Goal: Task Accomplishment & Management: Manage account settings

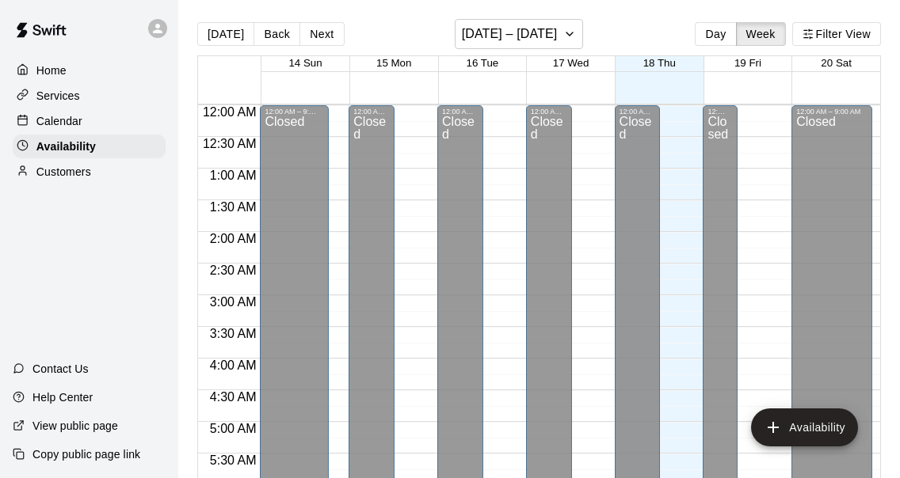
scroll to position [879, 0]
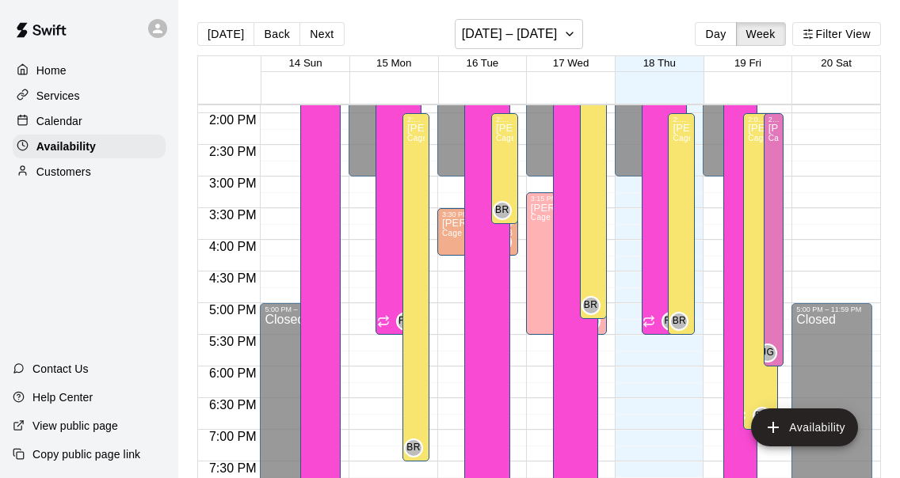
click at [81, 225] on div "Home Services Calendar Availability Customers Contact Us Help Center View publi…" at bounding box center [89, 239] width 178 height 478
click at [59, 102] on p "Services" at bounding box center [58, 96] width 44 height 16
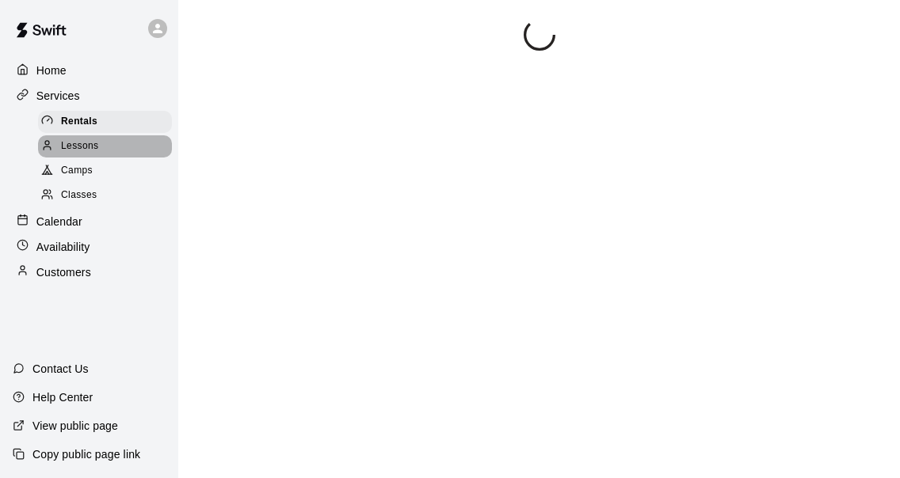
click at [111, 147] on div "Lessons" at bounding box center [105, 146] width 134 height 22
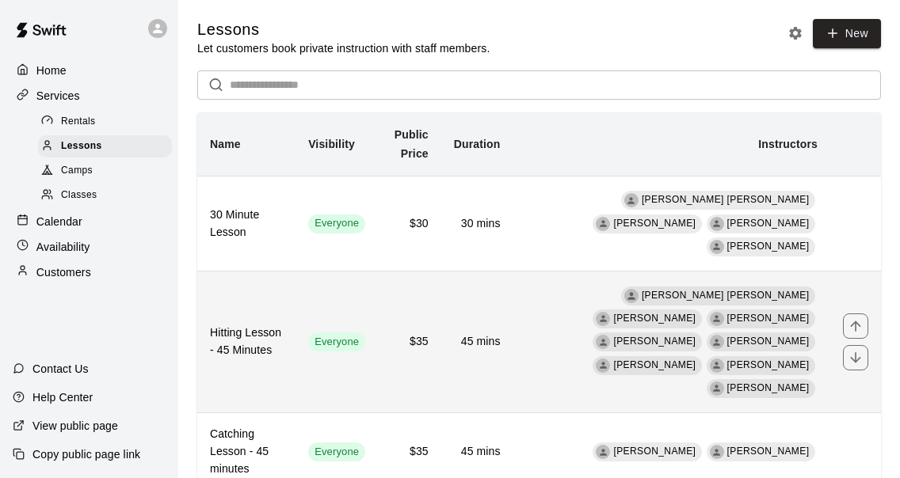
click at [419, 329] on td "$35" at bounding box center [409, 343] width 63 height 142
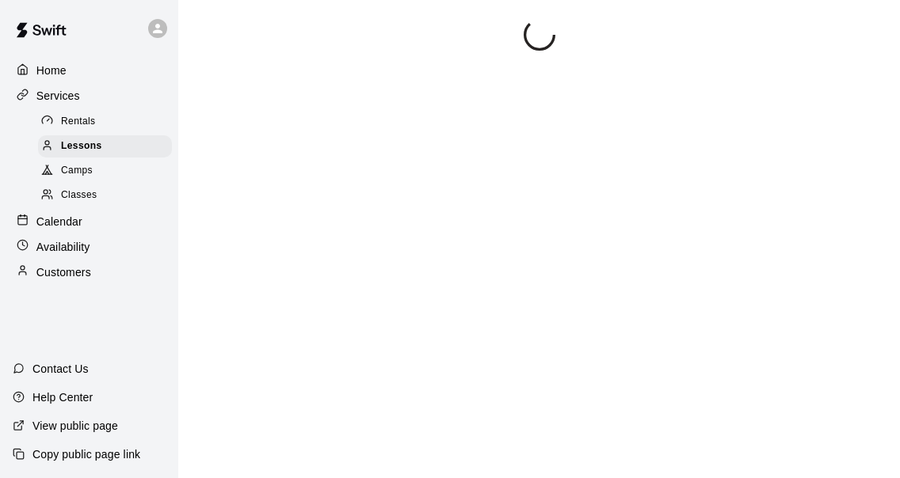
click at [39, 71] on p "Home" at bounding box center [51, 71] width 30 height 16
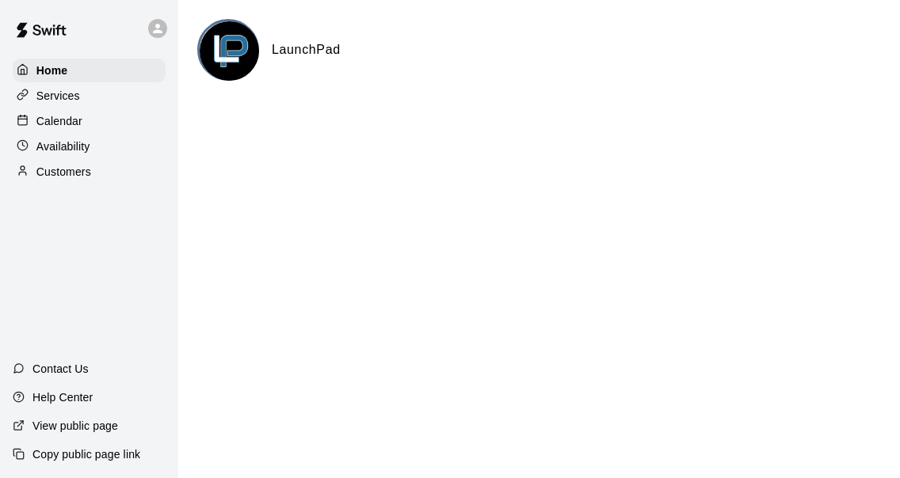
click at [241, 44] on img at bounding box center [229, 50] width 59 height 59
click at [78, 96] on p "Services" at bounding box center [58, 96] width 44 height 16
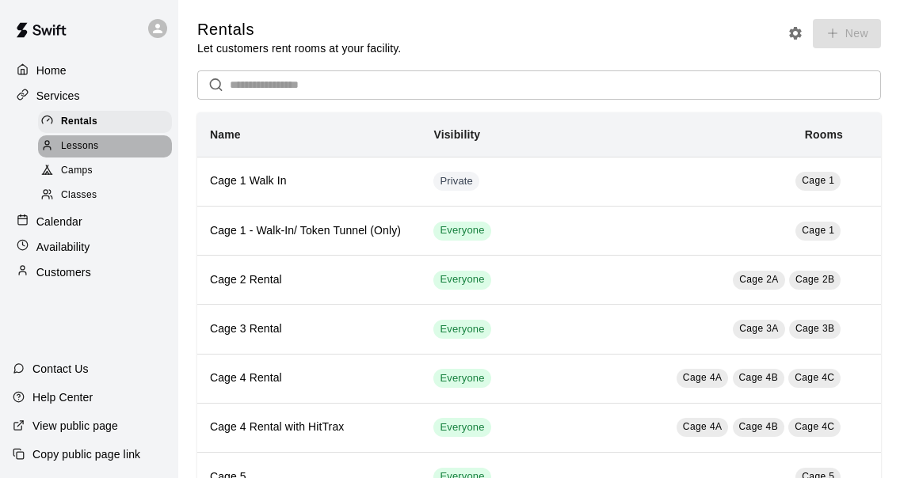
click at [86, 144] on span "Lessons" at bounding box center [80, 147] width 38 height 16
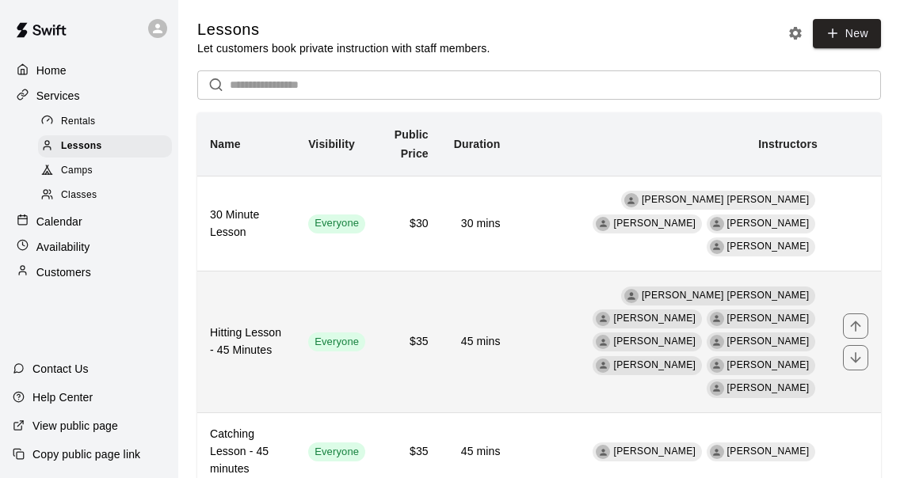
click at [283, 325] on h6 "Hitting Lesson - 45 Minutes" at bounding box center [246, 342] width 73 height 35
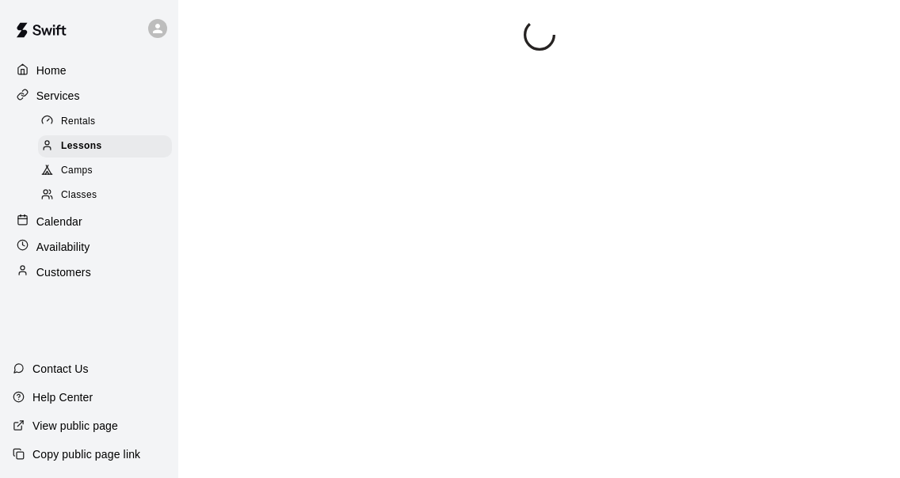
click at [85, 127] on span "Rentals" at bounding box center [78, 122] width 35 height 16
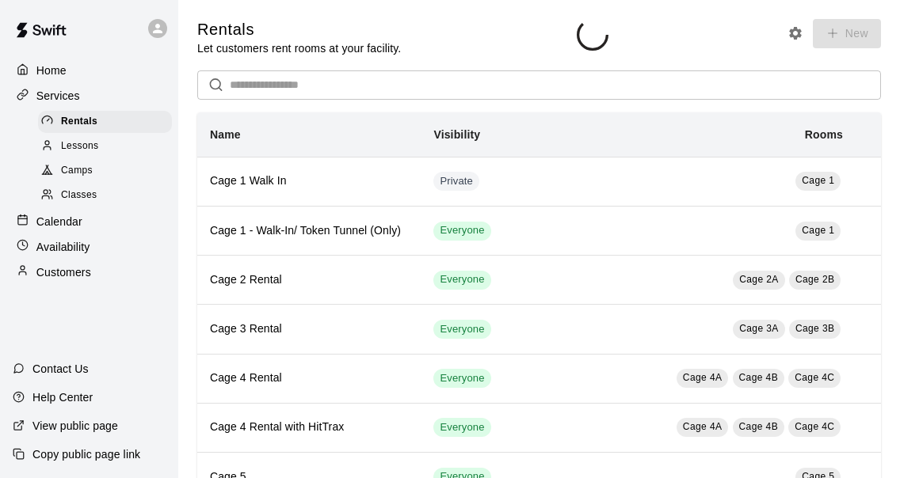
click at [89, 147] on span "Lessons" at bounding box center [80, 147] width 38 height 16
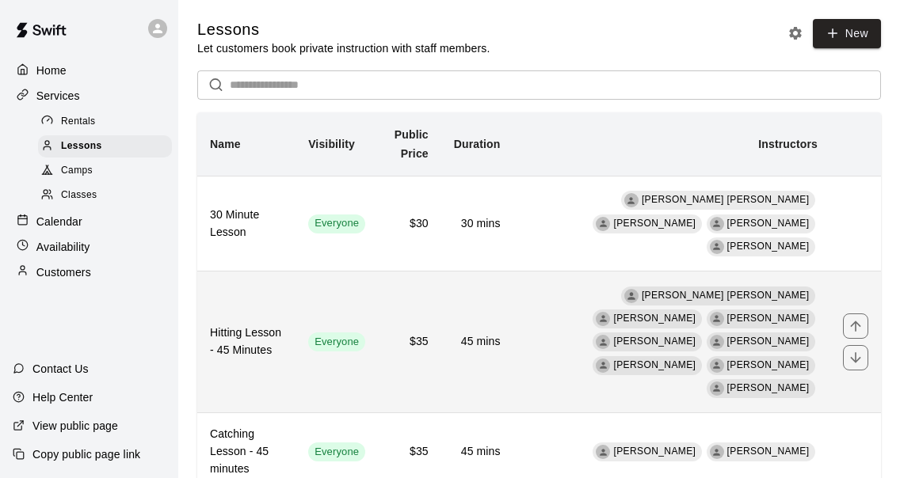
click at [765, 383] on span "Jesse Gassman" at bounding box center [768, 388] width 82 height 11
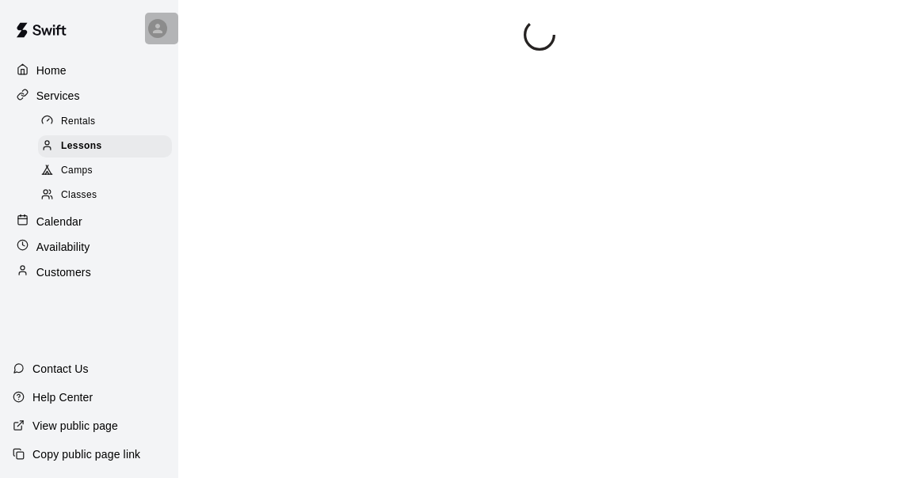
click at [154, 31] on icon at bounding box center [158, 29] width 10 height 10
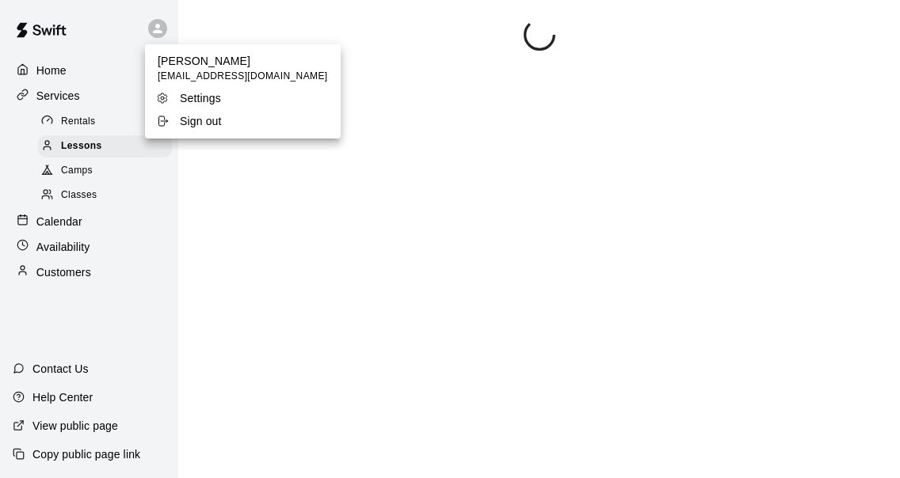
click at [154, 31] on div at bounding box center [450, 239] width 900 height 478
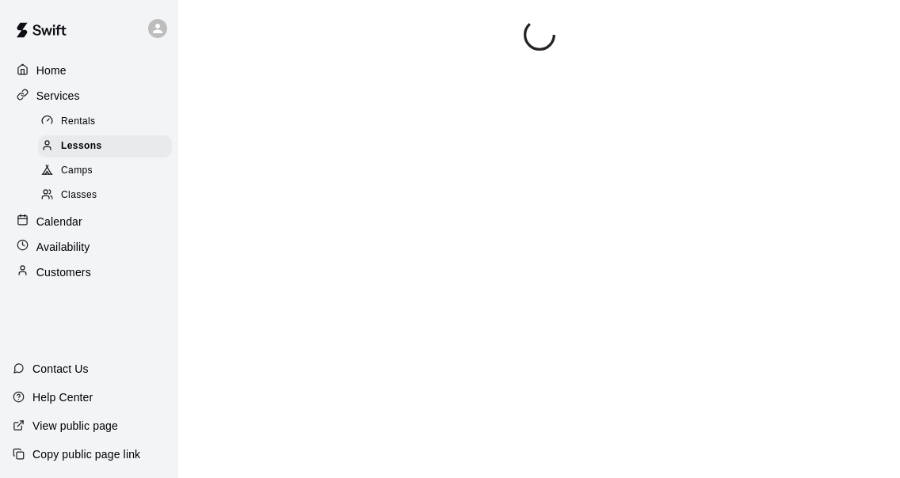
click at [114, 242] on div "Availability" at bounding box center [89, 247] width 153 height 24
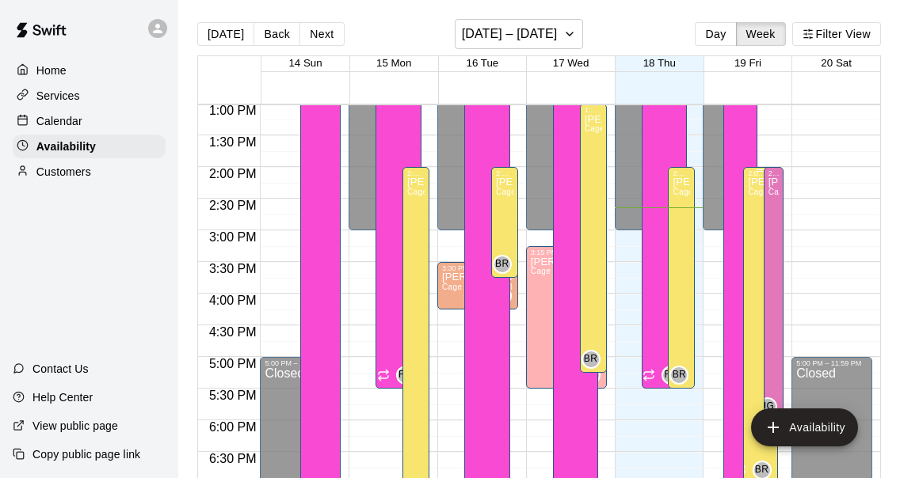
scroll to position [822, 0]
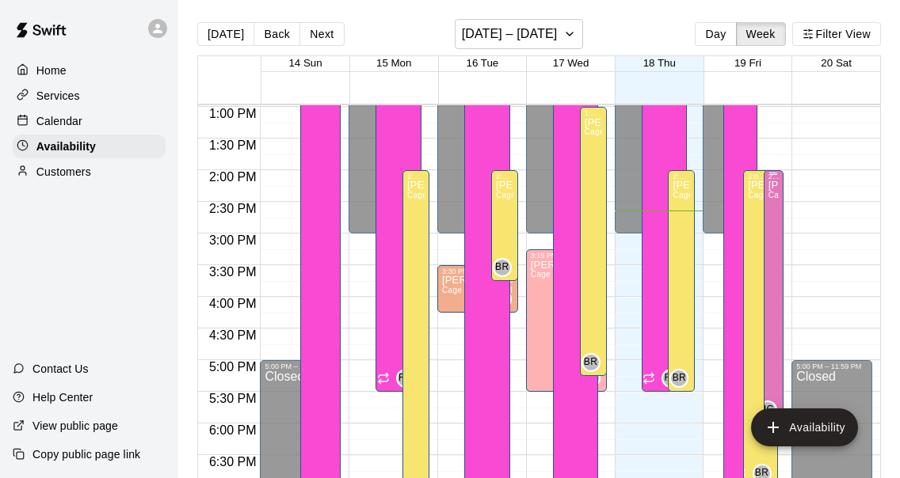
click at [779, 265] on div "2:00 PM – 6:00 PM Jesse Gassman Cage 2A, Cage 2B, Cage 3A, Cage 3B, Cage 4A, Ca…" at bounding box center [774, 296] width 20 height 253
click at [783, 189] on icon "edit" at bounding box center [779, 186] width 19 height 19
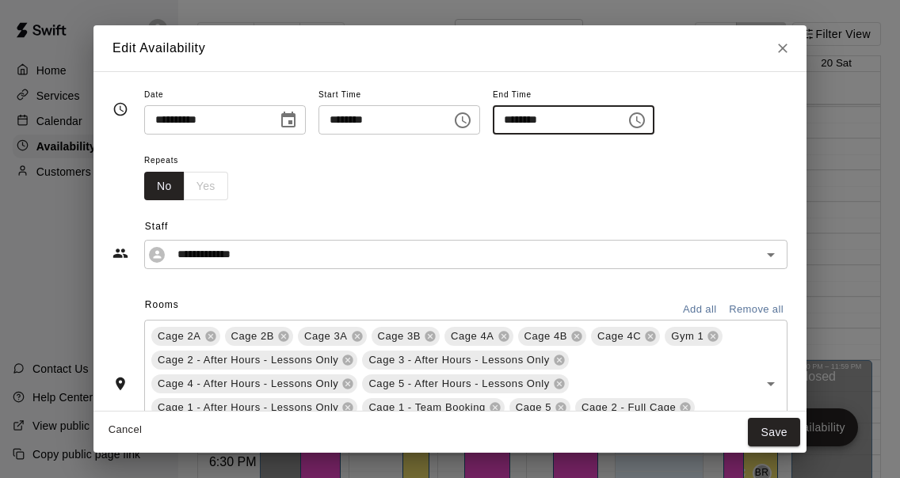
click at [524, 122] on input "********" at bounding box center [554, 119] width 122 height 29
type input "********"
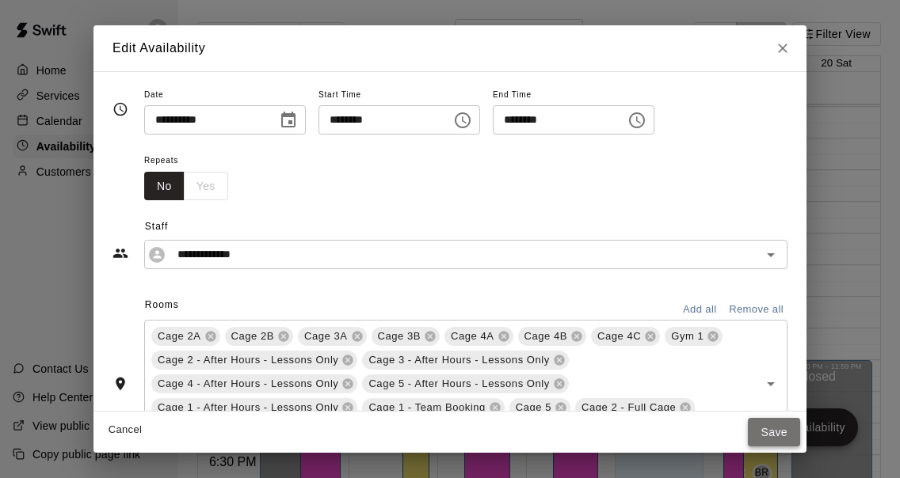
click at [779, 438] on button "Save" at bounding box center [774, 432] width 52 height 29
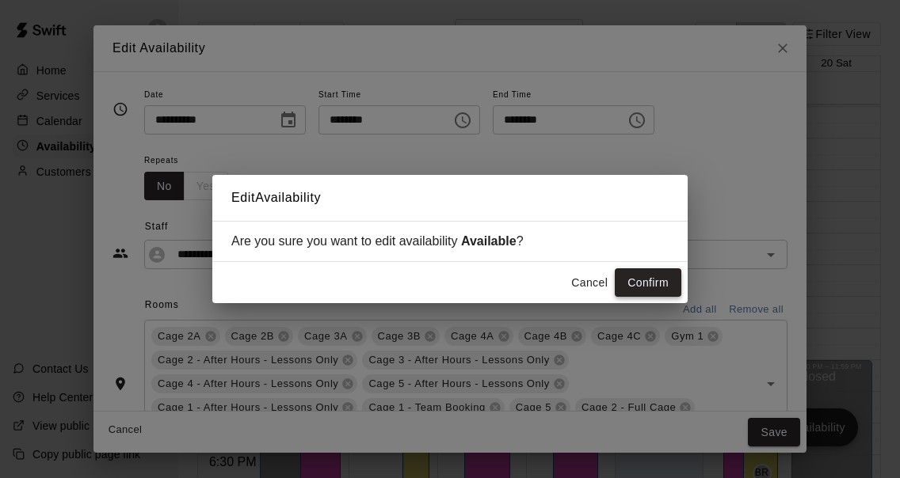
click at [654, 283] on button "Confirm" at bounding box center [648, 283] width 67 height 29
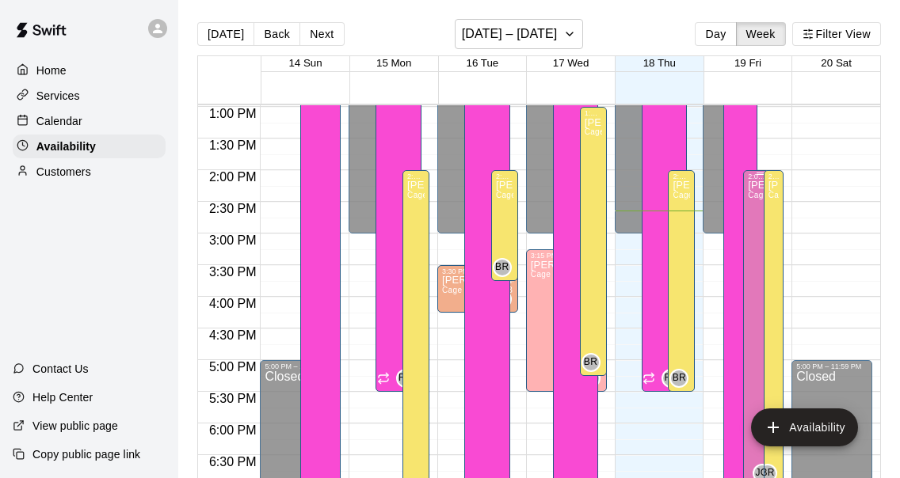
click at [753, 280] on div "Jesse Gassman Cage 2A, Cage 2B, Cage 3A, Cage 3B, Cage 4A, Cage 4B, Cage 4C, Gy…" at bounding box center [760, 420] width 25 height 478
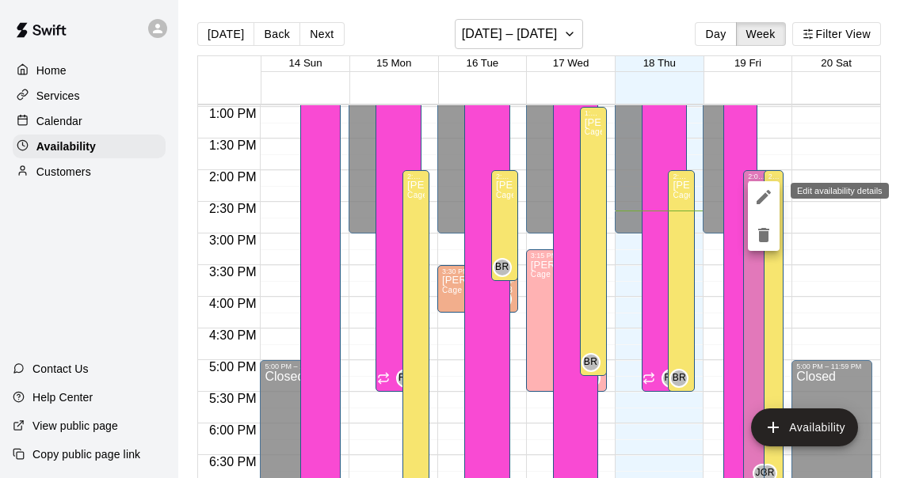
click at [766, 189] on icon "edit" at bounding box center [763, 197] width 19 height 19
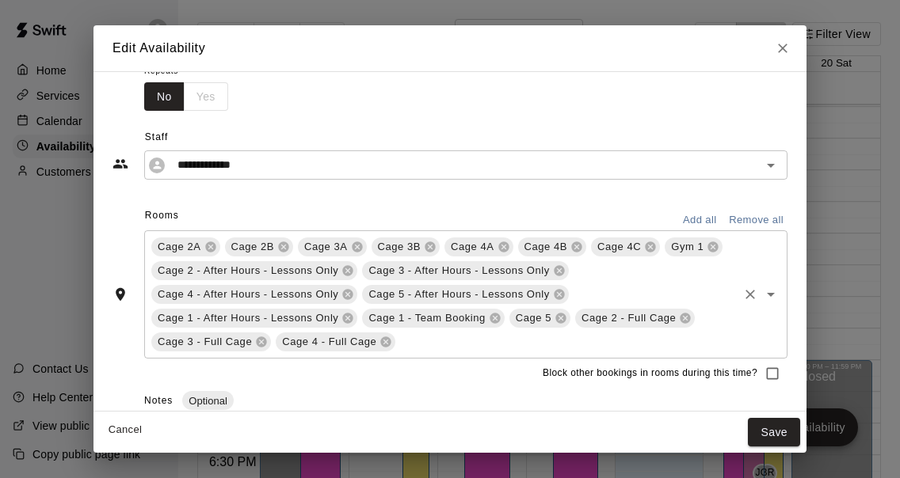
scroll to position [90, 0]
click at [562, 321] on icon at bounding box center [560, 318] width 10 height 10
click at [494, 316] on icon at bounding box center [495, 318] width 10 height 10
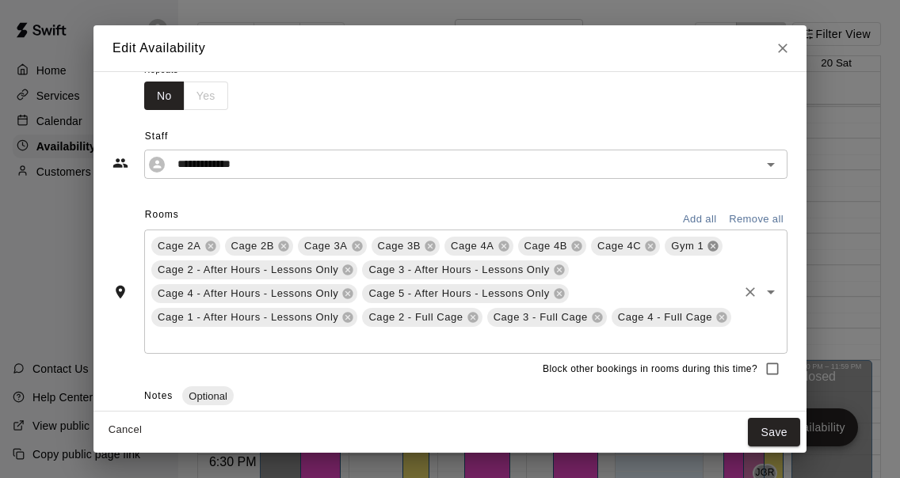
click at [713, 249] on icon at bounding box center [713, 247] width 10 height 10
click at [775, 432] on button "Save" at bounding box center [774, 432] width 52 height 29
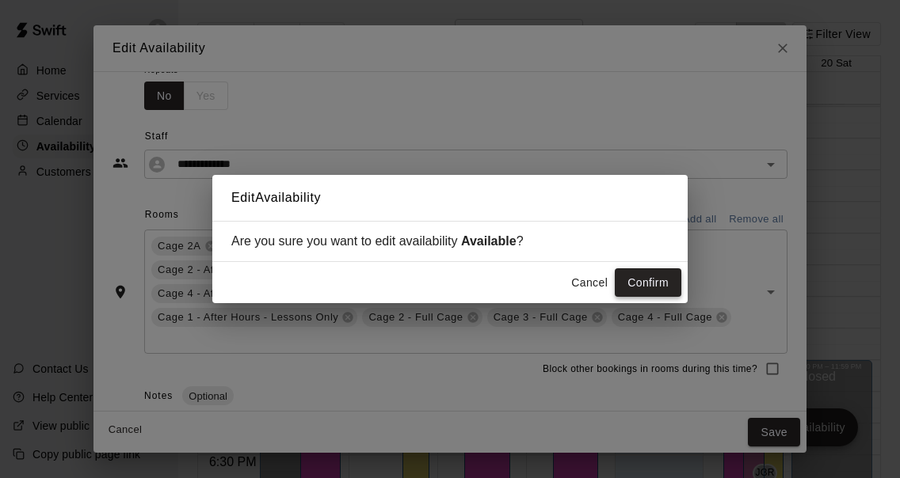
click at [642, 270] on button "Confirm" at bounding box center [648, 283] width 67 height 29
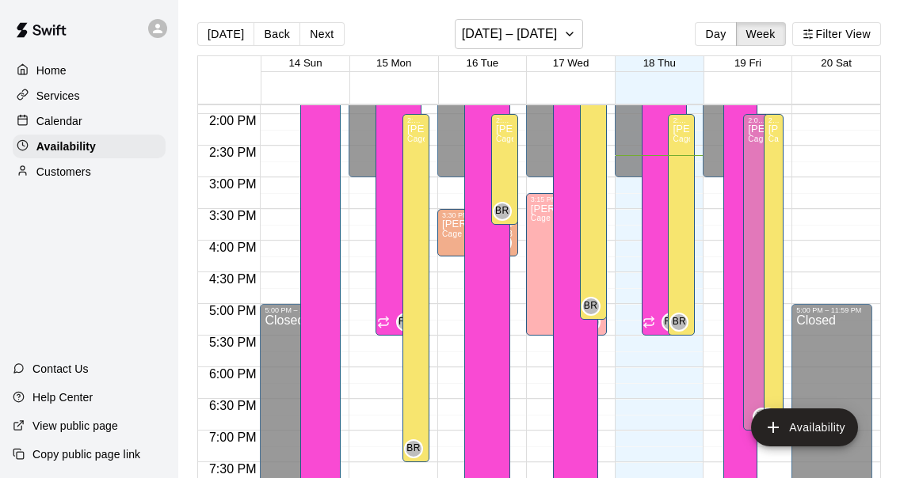
scroll to position [880, 0]
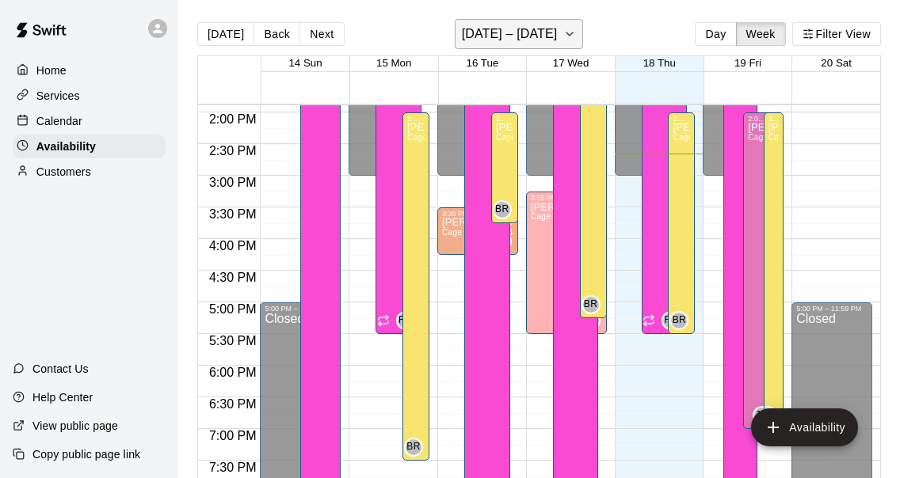
click at [554, 37] on h6 "September 14 – 20" at bounding box center [510, 34] width 96 height 22
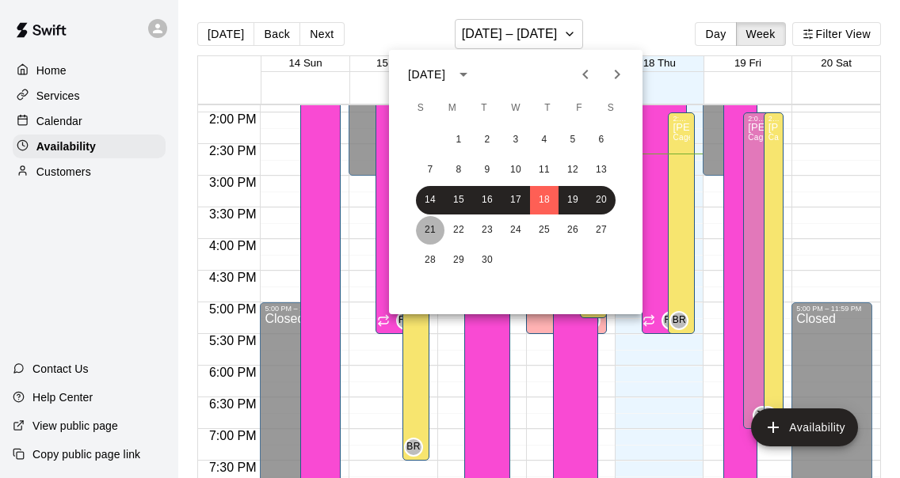
click at [431, 233] on button "21" at bounding box center [430, 230] width 29 height 29
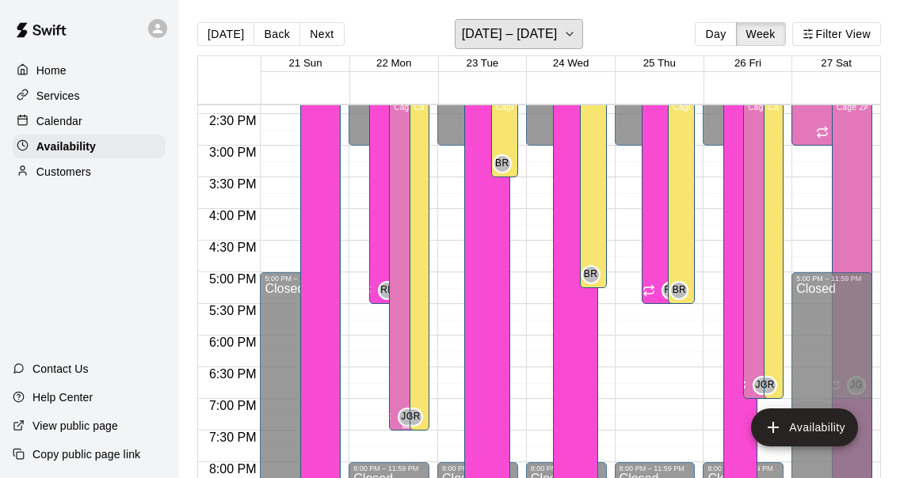
scroll to position [916, 0]
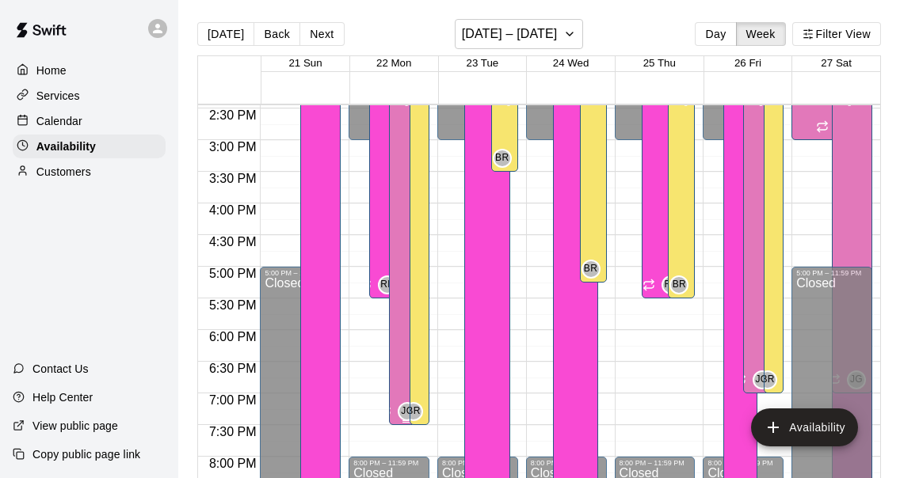
click at [396, 265] on div "Jesse Gassman Cage 2A, Cage 2B, Cage 3A, Cage 3B, Cage 4A, Cage 4B, Cage 4C, Gy…" at bounding box center [406, 326] width 25 height 478
click at [410, 107] on icon "edit" at bounding box center [410, 104] width 14 height 14
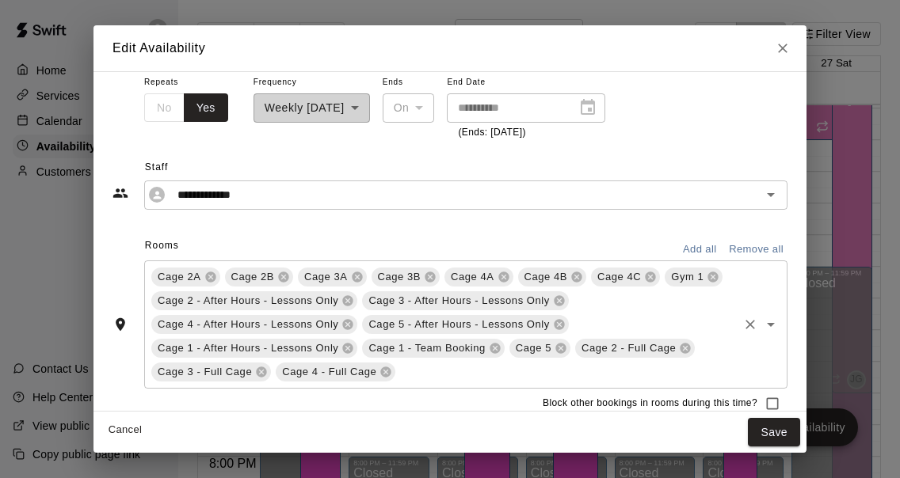
scroll to position [83, 0]
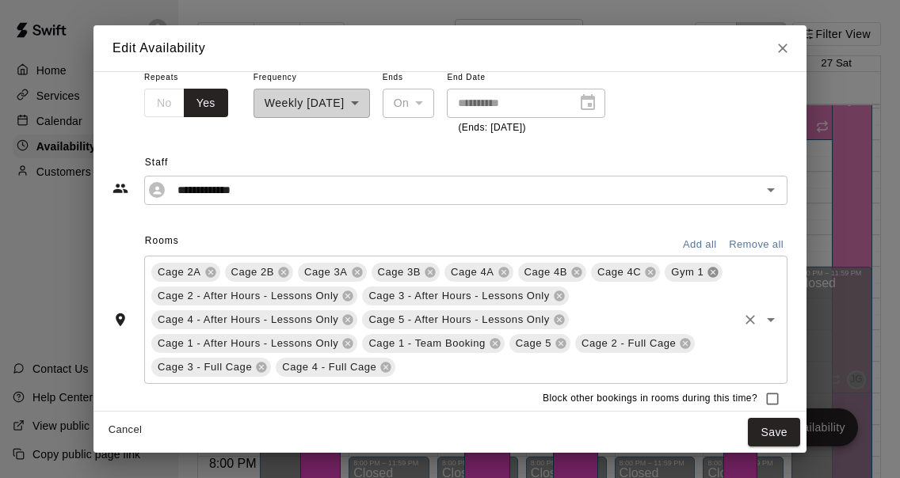
click at [718, 271] on icon at bounding box center [713, 272] width 13 height 13
click at [493, 344] on icon at bounding box center [495, 343] width 10 height 10
click at [416, 347] on icon at bounding box center [414, 343] width 10 height 10
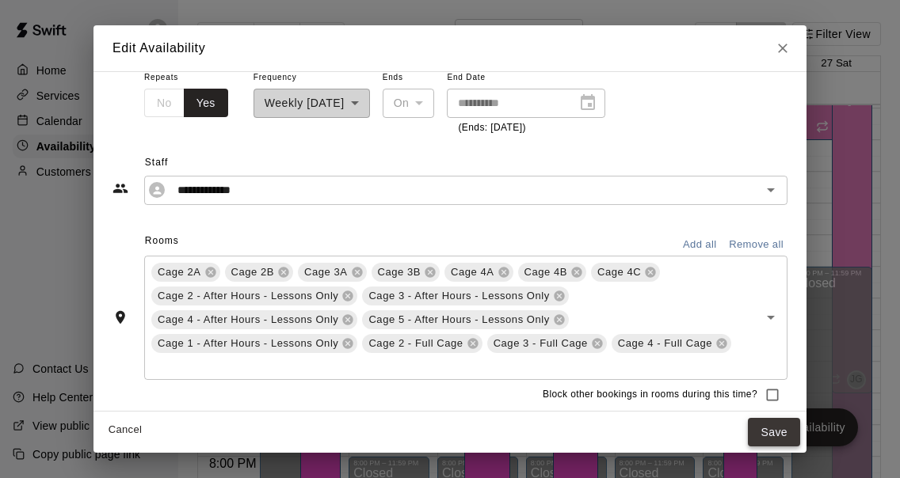
click at [779, 440] on button "Save" at bounding box center [774, 432] width 52 height 29
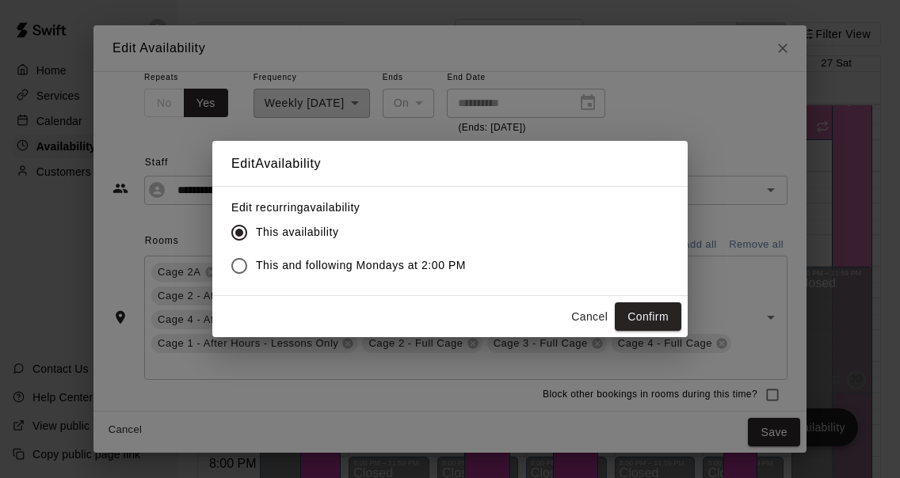
click at [413, 265] on span "This and following Mondays at 2:00 PM" at bounding box center [361, 265] width 210 height 17
click at [656, 311] on button "Confirm" at bounding box center [648, 317] width 67 height 29
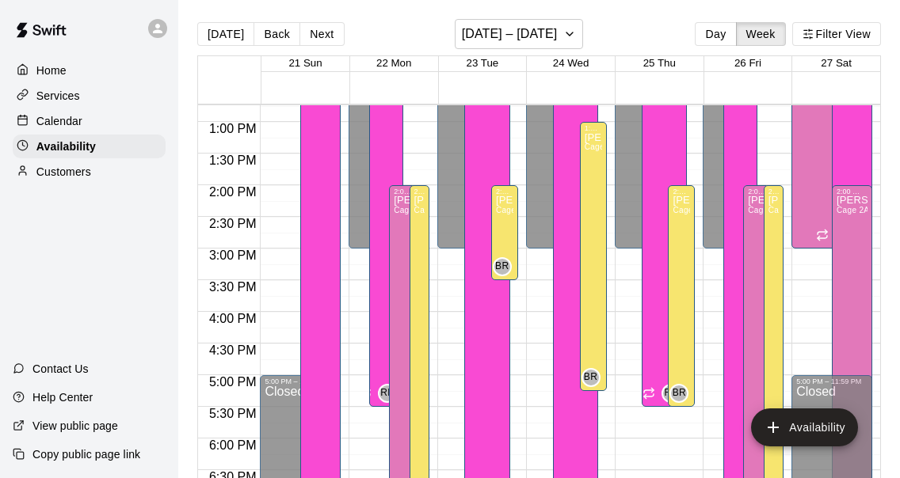
scroll to position [802, 0]
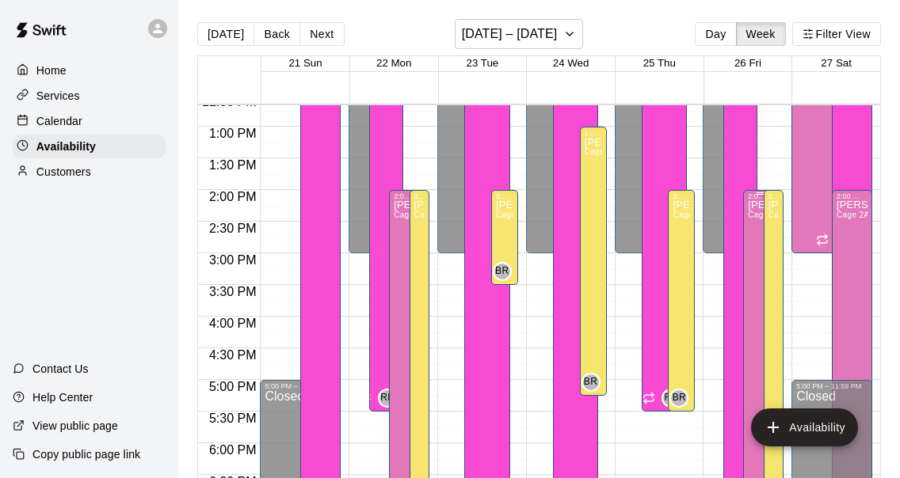
click at [749, 287] on div "Jesse Gassman Cage 2A, Cage 2B, Cage 3A, Cage 3B, Cage 4A, Cage 4B, Cage 4C, Gy…" at bounding box center [760, 439] width 25 height 478
click at [762, 217] on icon "edit" at bounding box center [763, 217] width 14 height 14
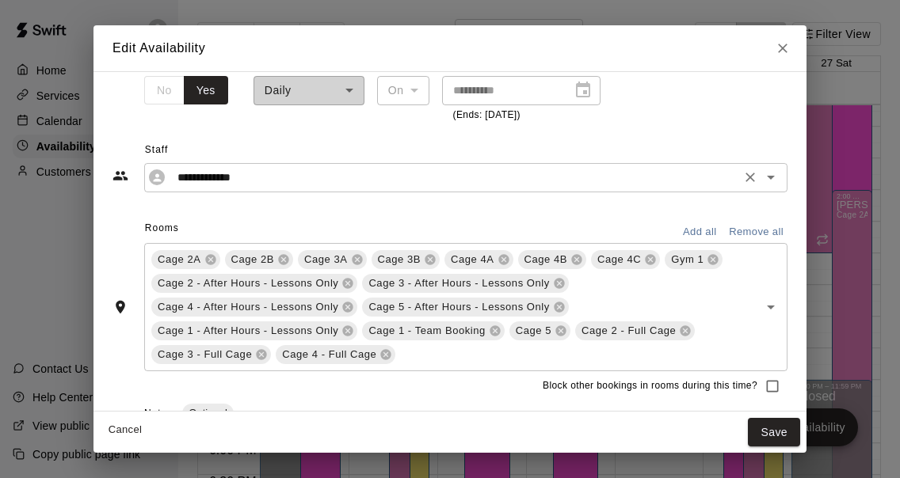
scroll to position [104, 0]
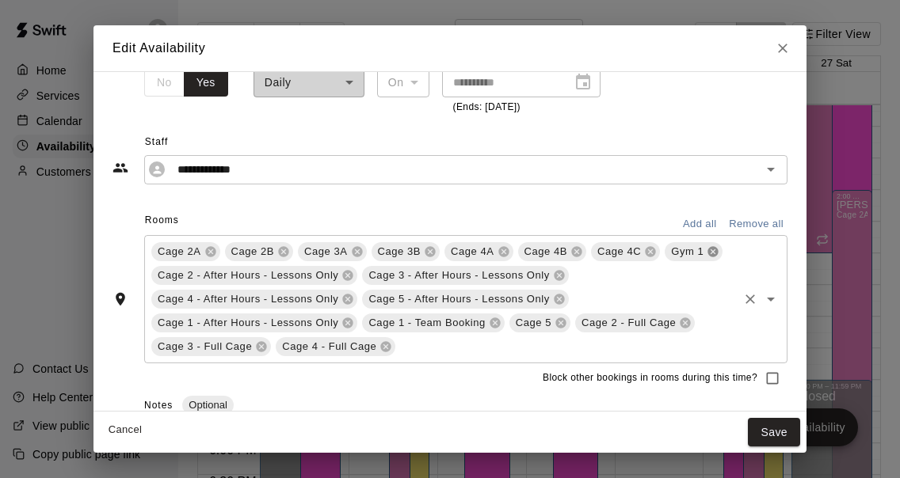
click at [713, 251] on icon at bounding box center [713, 252] width 13 height 13
click at [563, 324] on icon at bounding box center [560, 323] width 10 height 10
click at [496, 322] on icon at bounding box center [495, 323] width 13 height 13
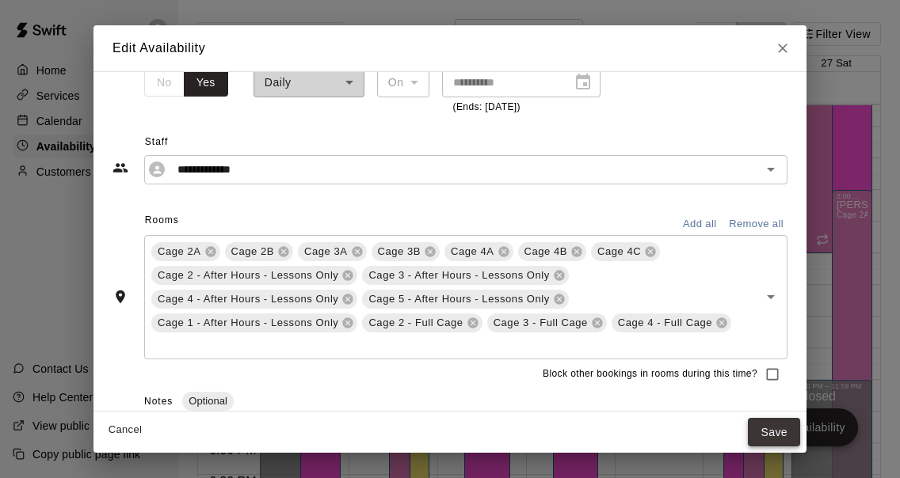
click at [770, 438] on button "Save" at bounding box center [774, 432] width 52 height 29
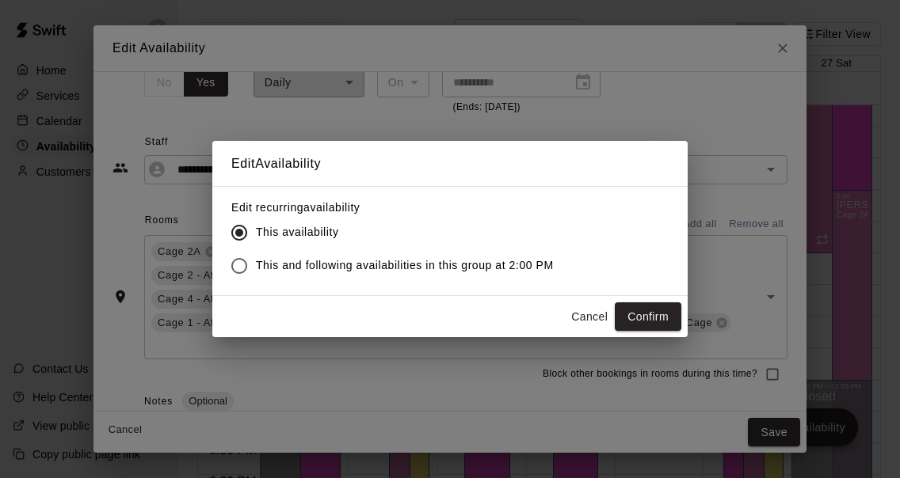
click at [510, 260] on span "This and following availabilities in this group at 2:00 PM" at bounding box center [405, 265] width 298 height 17
click at [659, 315] on button "Confirm" at bounding box center [648, 317] width 67 height 29
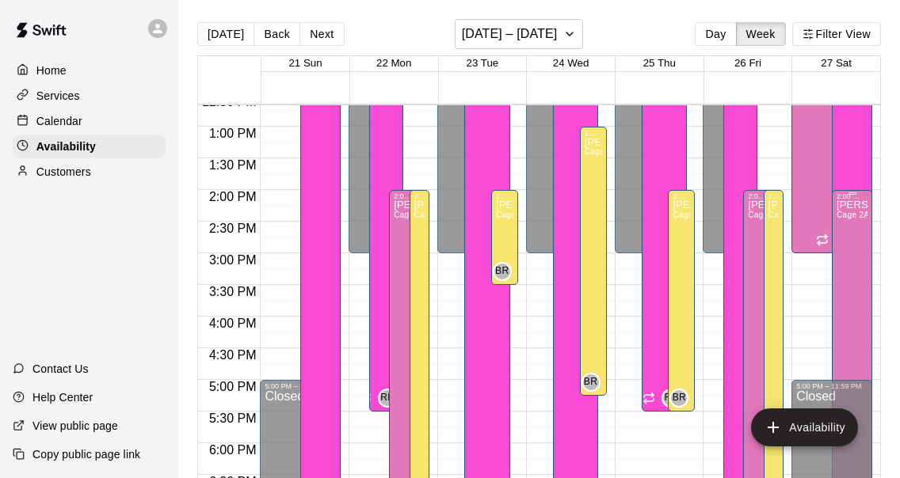
click at [858, 248] on div "Jesse Gassman Cage 2A, Cage 2B, Cage 3A, Cage 3B, Cage 4A, Cage 4B, Cage 4C, Ca…" at bounding box center [851, 439] width 31 height 478
click at [852, 220] on icon "edit" at bounding box center [852, 217] width 19 height 19
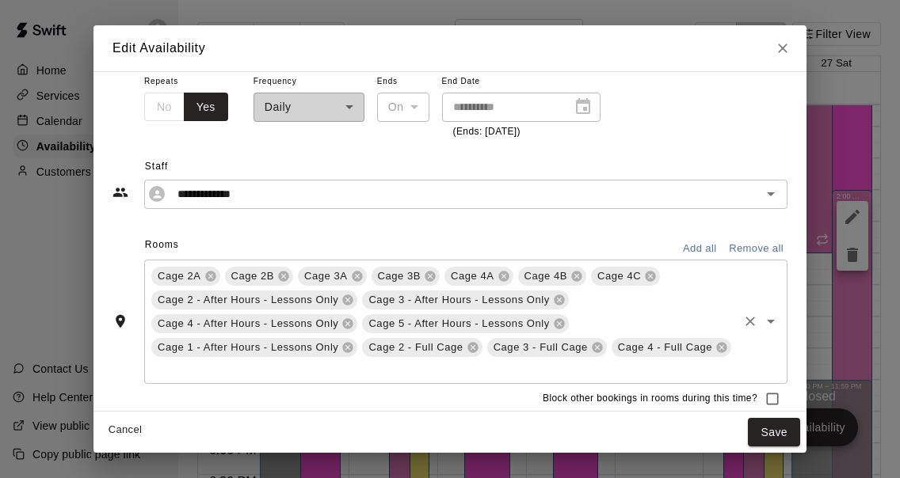
scroll to position [89, 0]
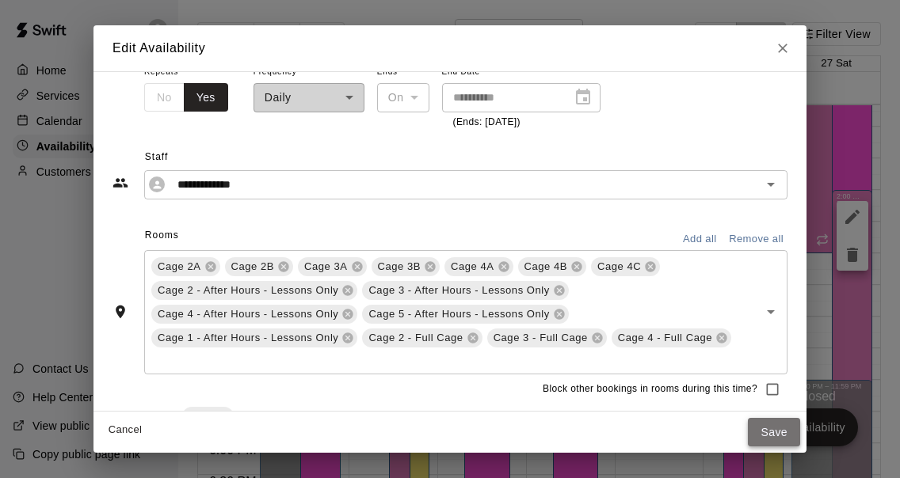
click at [783, 433] on button "Save" at bounding box center [774, 432] width 52 height 29
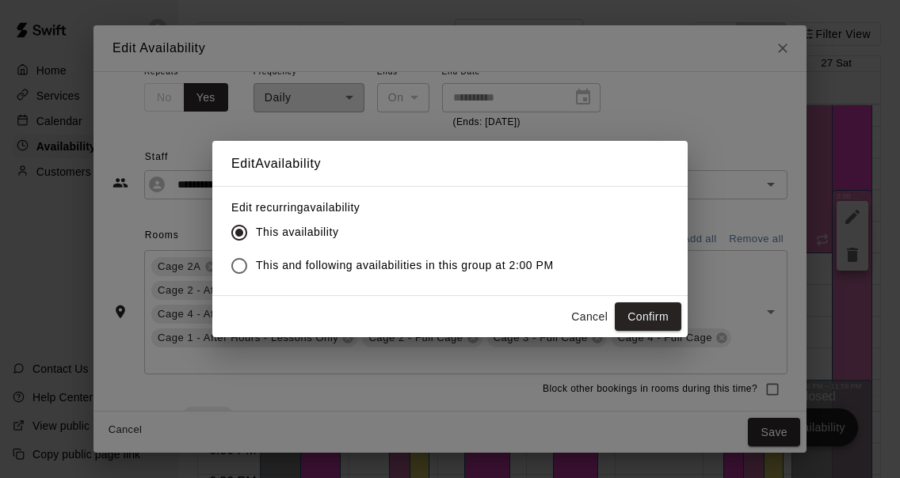
click at [517, 264] on span "This and following availabilities in this group at 2:00 PM" at bounding box center [405, 265] width 298 height 17
click at [594, 313] on button "Cancel" at bounding box center [589, 317] width 51 height 29
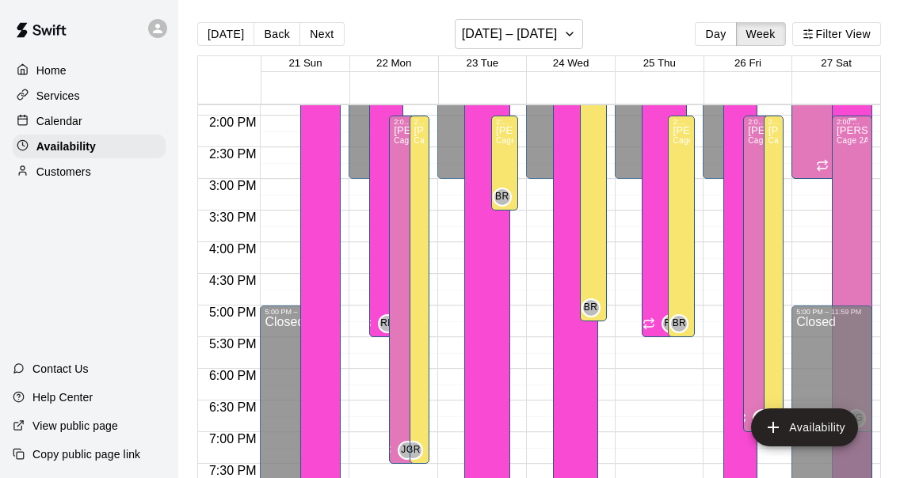
scroll to position [878, 0]
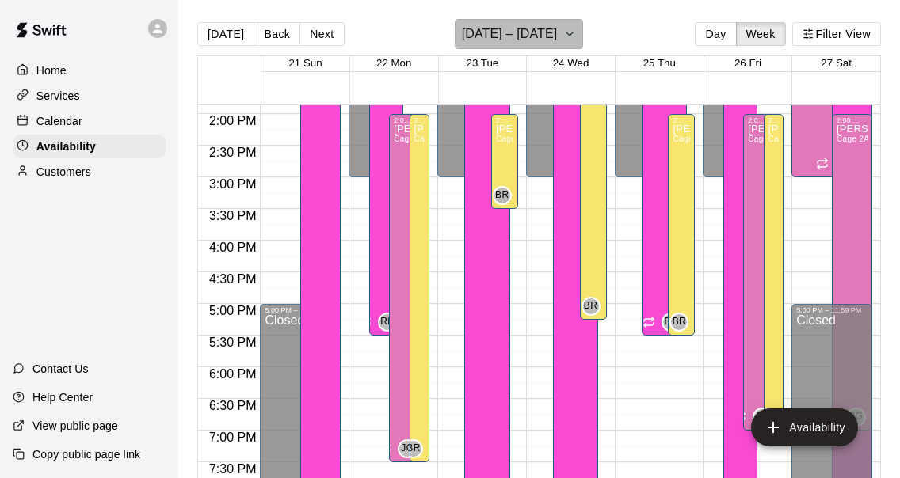
click at [526, 48] on button "September 21 – 27" at bounding box center [519, 34] width 129 height 30
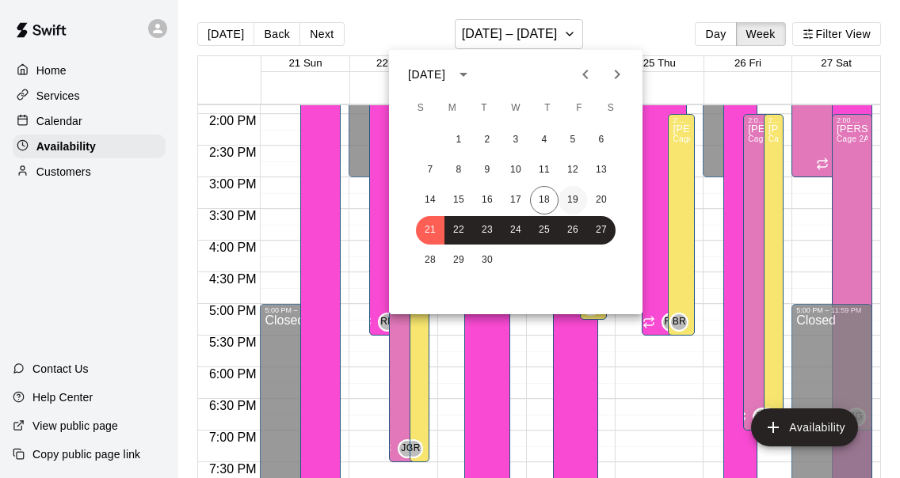
click at [568, 204] on button "19" at bounding box center [572, 200] width 29 height 29
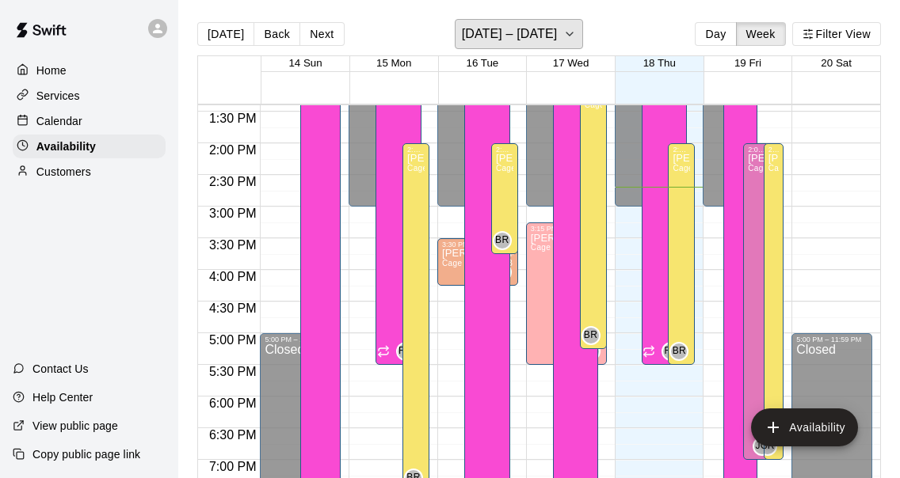
scroll to position [848, 0]
click at [750, 202] on div "Jesse Gassman Cage 2A, Cage 2B, Cage 3A, Cage 3B, Cage 4A, Cage 4B, Cage 4C, Ca…" at bounding box center [760, 393] width 25 height 478
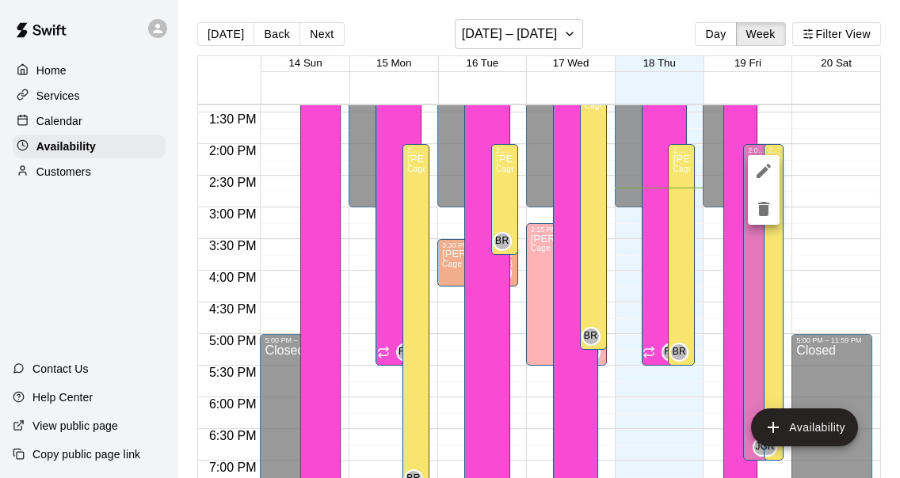
click at [828, 132] on div at bounding box center [450, 239] width 900 height 478
click at [82, 124] on div "Calendar" at bounding box center [89, 121] width 153 height 24
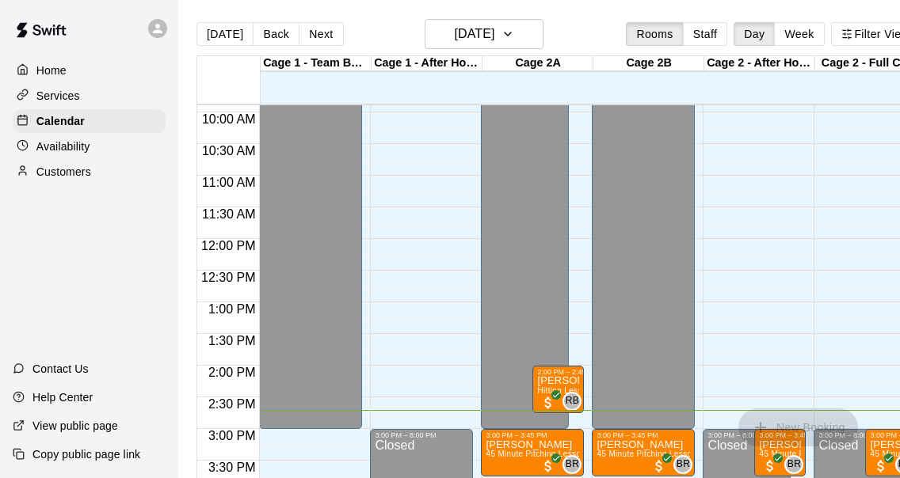
scroll to position [640, 0]
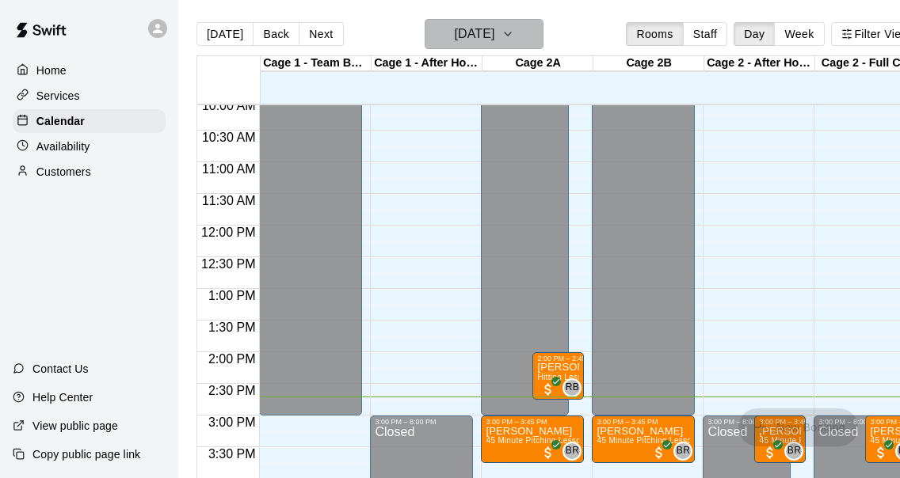
click at [494, 26] on h6 "[DATE]" at bounding box center [474, 34] width 40 height 22
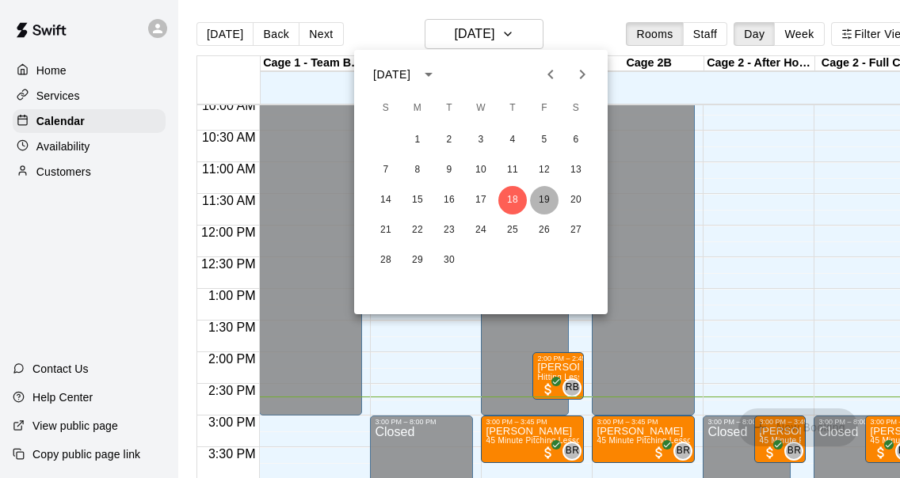
click at [545, 200] on button "19" at bounding box center [544, 200] width 29 height 29
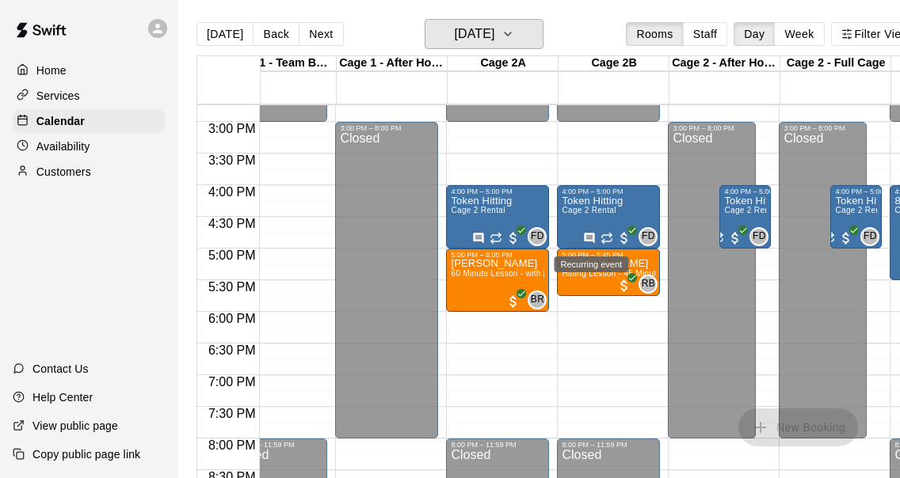
scroll to position [0, 0]
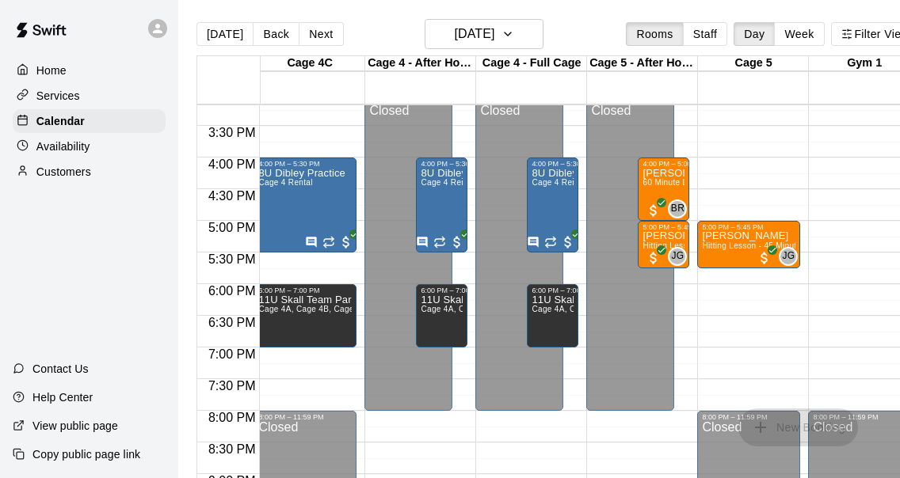
click at [671, 236] on p "dean elliott" at bounding box center [663, 236] width 42 height 0
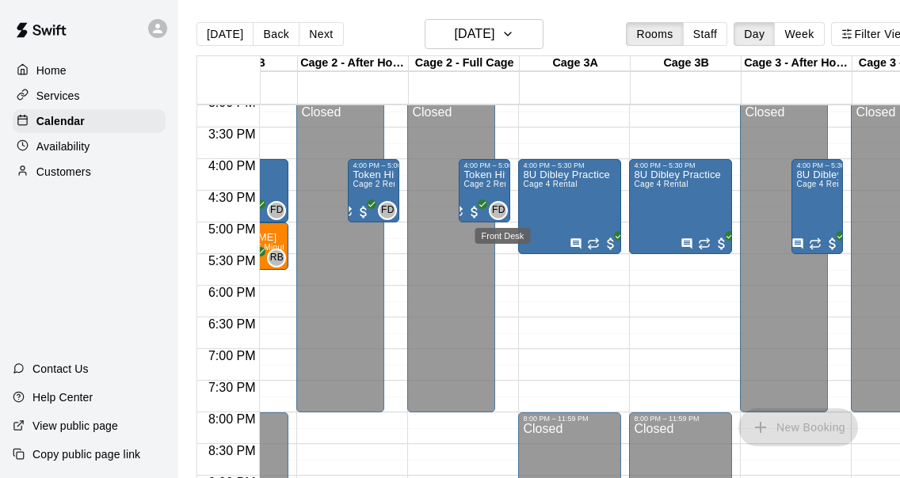
scroll to position [966, 406]
